Goal: Find contact information: Find contact information

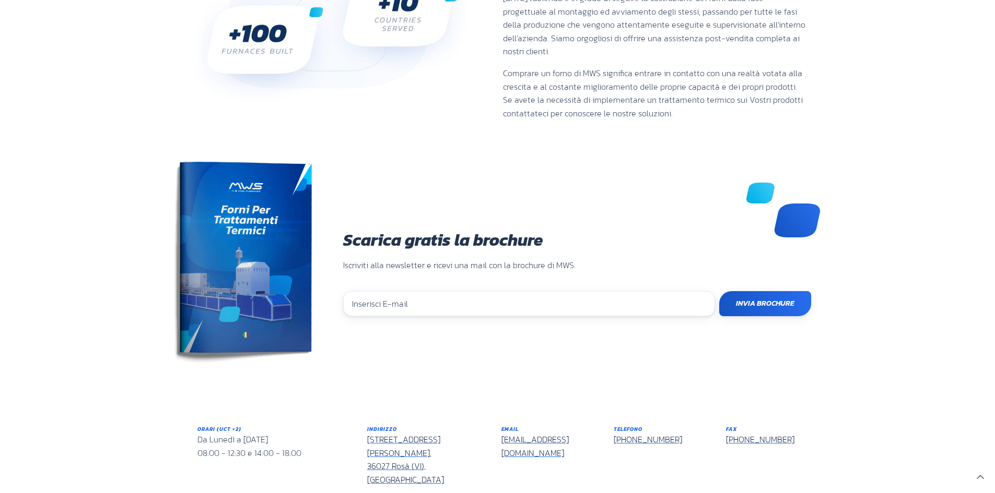
scroll to position [827, 0]
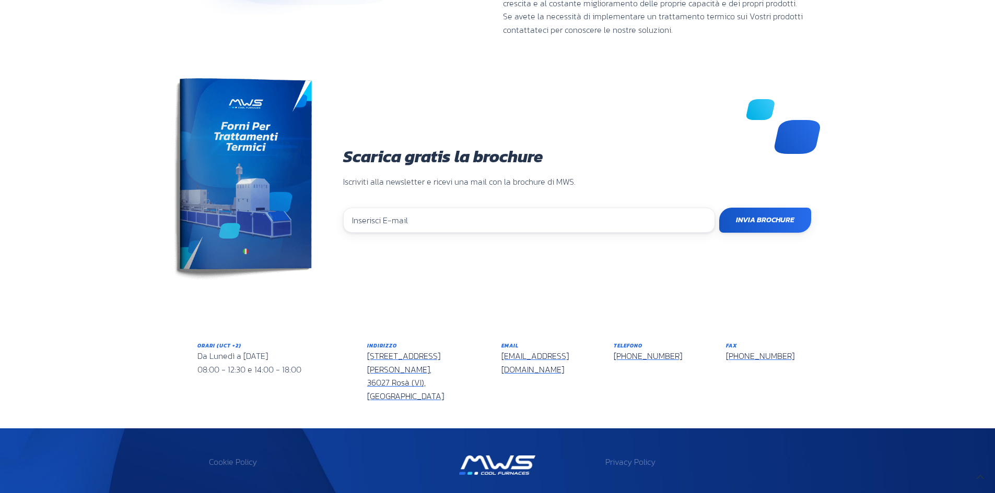
drag, startPoint x: 336, startPoint y: 473, endPoint x: 382, endPoint y: 474, distance: 45.4
copy p "02949400242"
drag, startPoint x: 679, startPoint y: 328, endPoint x: 614, endPoint y: 332, distance: 65.4
click at [614, 342] on div "Telefono +39 0424 588088" at bounding box center [662, 352] width 97 height 21
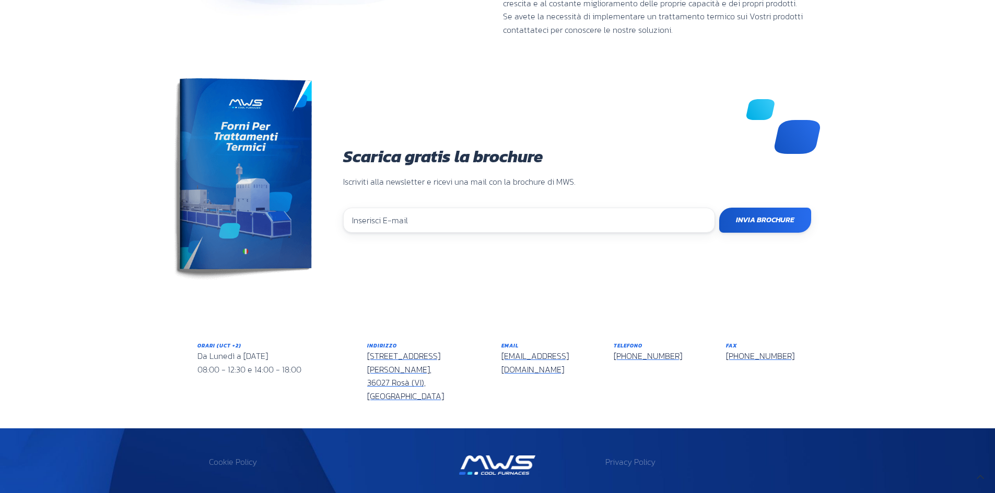
copy link "[PHONE_NUMBER]"
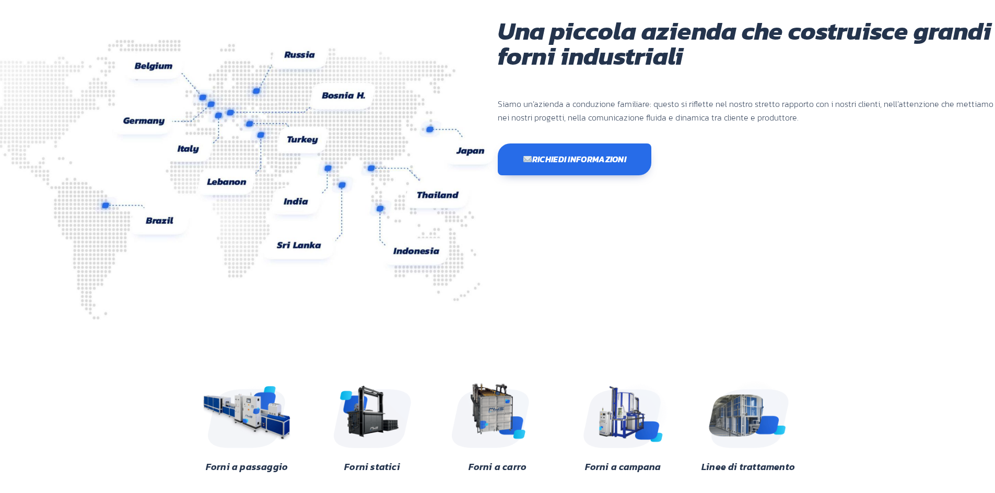
scroll to position [0, 0]
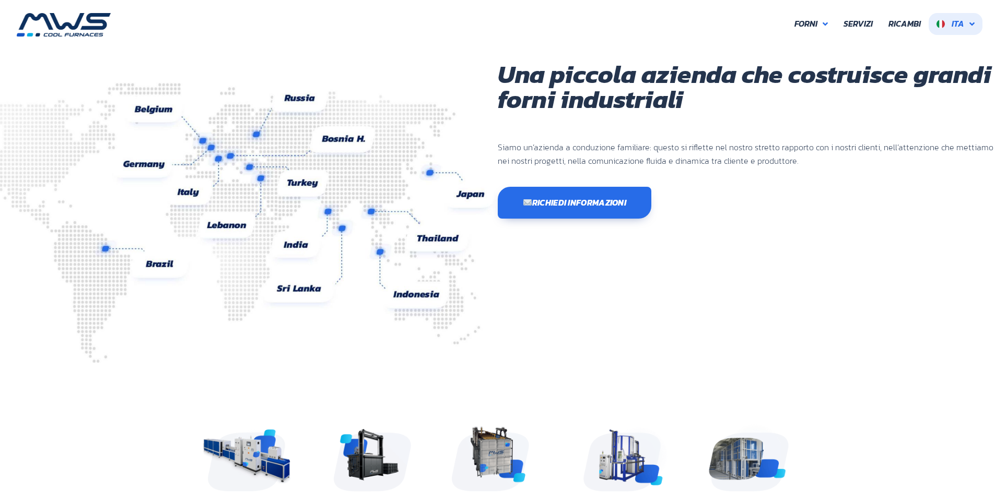
click at [972, 24] on icon at bounding box center [971, 24] width 5 height 8
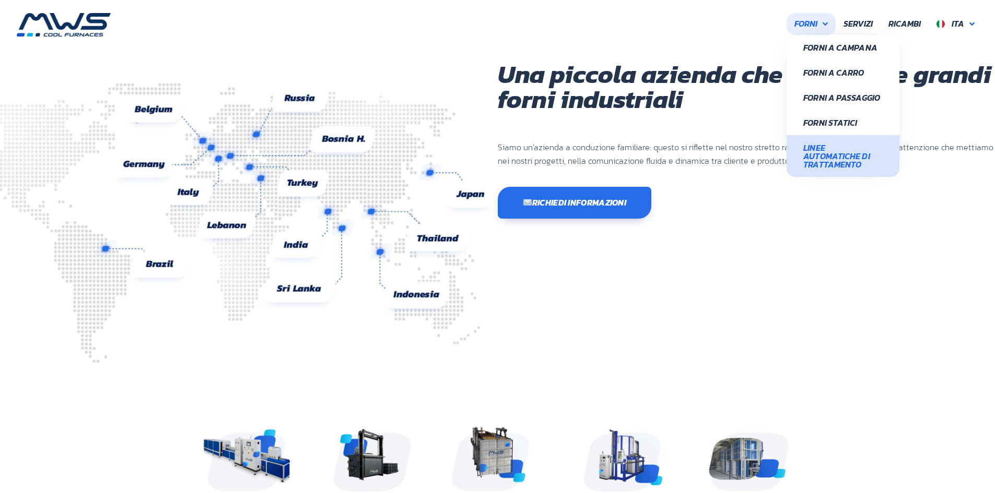
click at [833, 156] on span "Linee Automatiche di Trattamento" at bounding box center [842, 156] width 79 height 25
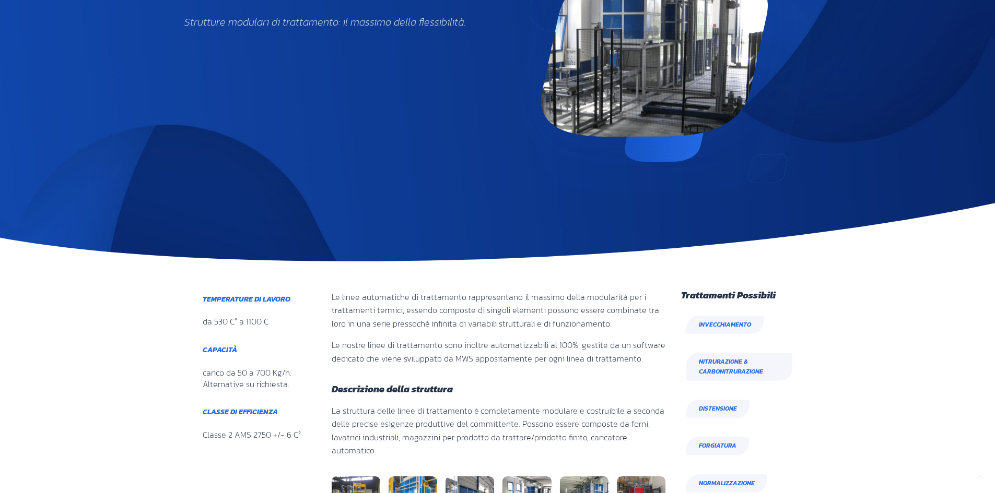
scroll to position [313, 0]
